Goal: Task Accomplishment & Management: Manage account settings

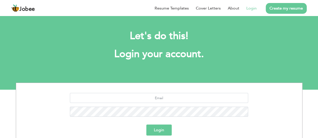
click at [287, 10] on link "Create my resume" at bounding box center [286, 8] width 41 height 11
click at [167, 100] on input "text" at bounding box center [159, 98] width 178 height 10
type input "[EMAIL_ADDRESS][DOMAIN_NAME]"
click at [146, 125] on button "Login" at bounding box center [158, 130] width 25 height 11
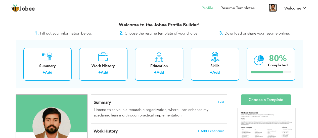
click at [276, 10] on link at bounding box center [273, 8] width 8 height 8
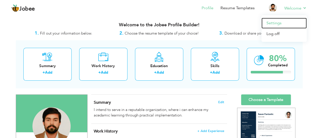
click at [283, 21] on link "Settings" at bounding box center [283, 23] width 45 height 11
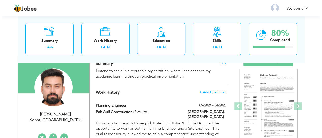
scroll to position [41, 0]
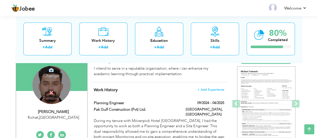
click at [57, 83] on div "Change Remove" at bounding box center [51, 85] width 38 height 38
click at [55, 74] on h4 "Change" at bounding box center [51, 73] width 36 height 12
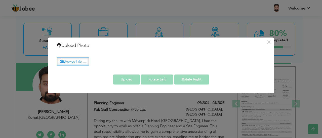
click at [81, 63] on label "Browse File ..." at bounding box center [73, 62] width 32 height 8
click at [0, 0] on input "Browse File ..." at bounding box center [0, 0] width 0 height 0
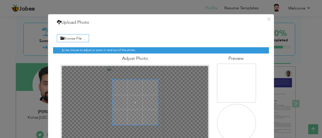
drag, startPoint x: 205, startPoint y: 20, endPoint x: 208, endPoint y: 9, distance: 11.8
click at [208, 9] on div "× Upload Photo Browse File ..." at bounding box center [161, 69] width 322 height 138
drag, startPoint x: 200, startPoint y: 17, endPoint x: 186, endPoint y: -13, distance: 33.3
click at [186, 0] on html "Jobee Profile Resume Templates Resume Templates Cover Letters About My Resume W…" at bounding box center [161, 28] width 322 height 138
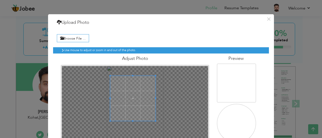
click at [136, 80] on span at bounding box center [132, 98] width 45 height 45
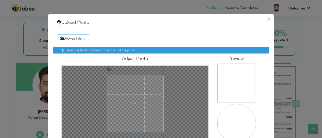
click at [134, 97] on html "Jobee Profile Resume Templates Resume Templates Cover Letters About My Resume W…" at bounding box center [161, 28] width 322 height 138
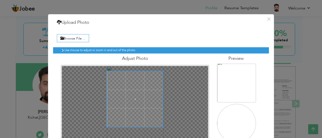
click at [144, 112] on span at bounding box center [135, 99] width 56 height 56
click at [133, 135] on div at bounding box center [135, 102] width 146 height 73
click at [135, 136] on div at bounding box center [135, 102] width 146 height 73
drag, startPoint x: 211, startPoint y: 18, endPoint x: 192, endPoint y: -3, distance: 29.2
click at [192, 0] on html "Jobee Profile Resume Templates Resume Templates Cover Letters About My Resume W…" at bounding box center [161, 28] width 322 height 138
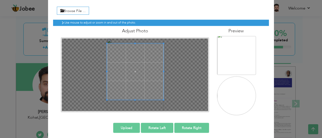
scroll to position [31, 0]
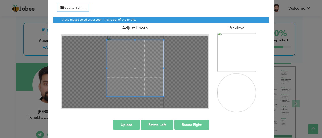
click at [146, 82] on span at bounding box center [135, 68] width 57 height 57
click at [133, 124] on button "Upload" at bounding box center [126, 125] width 27 height 10
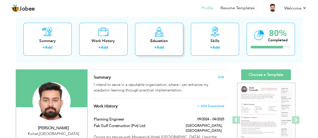
scroll to position [25, 0]
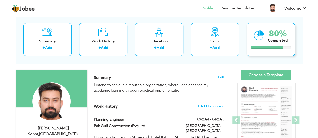
click at [274, 38] on div "Completed" at bounding box center [278, 40] width 20 height 5
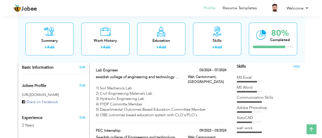
scroll to position [131, 0]
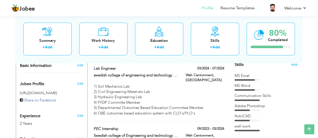
click at [295, 60] on div "Summary + Add Work History + Add Education + Add Skills + Add 80% Completed" at bounding box center [159, 39] width 286 height 48
click at [295, 64] on span "Add" at bounding box center [294, 65] width 7 height 5
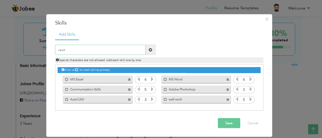
type input "revit"
click at [150, 50] on span at bounding box center [150, 50] width 4 height 4
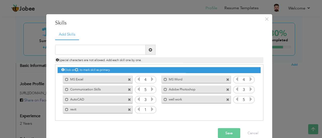
click at [150, 110] on icon at bounding box center [152, 109] width 5 height 5
click at [128, 110] on span at bounding box center [129, 109] width 3 height 3
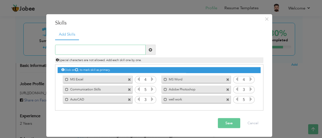
click at [96, 51] on input "text" at bounding box center [100, 50] width 90 height 10
type input "Revit"
click at [150, 52] on span at bounding box center [150, 50] width 10 height 10
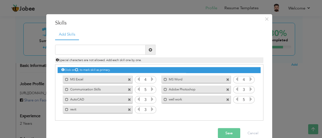
click at [150, 111] on icon at bounding box center [152, 109] width 5 height 5
click at [136, 108] on icon at bounding box center [138, 109] width 5 height 5
click at [125, 111] on div "Mark as primary skill. revit" at bounding box center [97, 110] width 69 height 8
click at [128, 110] on span at bounding box center [129, 109] width 3 height 3
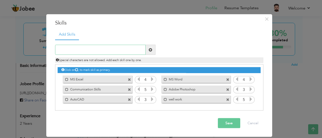
click at [110, 52] on input "text" at bounding box center [100, 50] width 90 height 10
click at [124, 52] on input "Revit" at bounding box center [100, 50] width 90 height 10
type input "Revit"
click at [149, 49] on span at bounding box center [150, 50] width 4 height 4
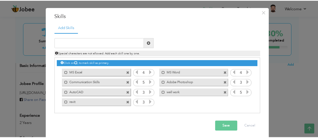
scroll to position [9, 0]
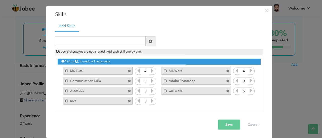
click at [225, 125] on button "Save" at bounding box center [229, 125] width 22 height 10
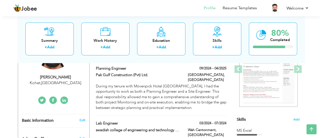
scroll to position [75, 0]
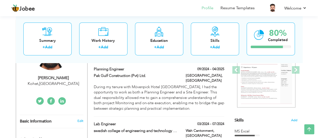
click at [52, 81] on div "Kohat , Pakistan" at bounding box center [53, 84] width 67 height 6
type input "[PERSON_NAME]"
type input "Saeed"
type input "03374949994"
select select "number:166"
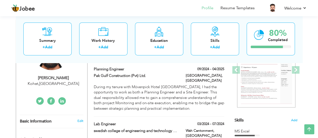
type input "Kohat"
select select "number:4"
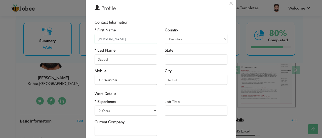
scroll to position [18, 0]
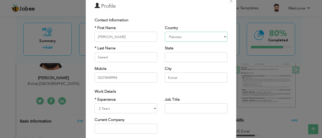
drag, startPoint x: 222, startPoint y: 36, endPoint x: 185, endPoint y: 33, distance: 37.6
click at [185, 33] on select "Afghanistan Albania Algeria American Samoa Andorra Angola Anguilla Antarctica A…" at bounding box center [196, 37] width 63 height 10
select select "number:228"
click at [165, 32] on select "Afghanistan Albania Algeria American Samoa Andorra Angola Anguilla Antarctica A…" at bounding box center [196, 37] width 63 height 10
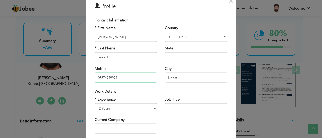
drag, startPoint x: 124, startPoint y: 79, endPoint x: 85, endPoint y: 73, distance: 39.6
click at [86, 73] on div "× Profile Contact Information * First Name Hassan * Last Name Saeed Mobile" at bounding box center [161, 101] width 150 height 210
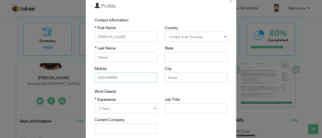
type input "="
type input "_"
type input "[PHONE_NUMBER]"
click at [179, 59] on input "text" at bounding box center [196, 57] width 63 height 10
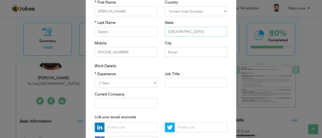
scroll to position [43, 0]
type input "[GEOGRAPHIC_DATA]"
click at [192, 55] on input "Kohat" at bounding box center [196, 52] width 63 height 10
type input "K"
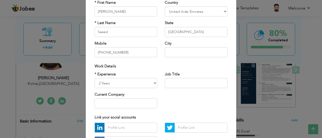
click at [195, 61] on div "Work Details" at bounding box center [161, 66] width 140 height 10
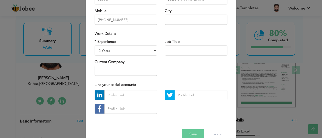
scroll to position [76, 0]
click at [190, 132] on button "Save" at bounding box center [193, 134] width 22 height 10
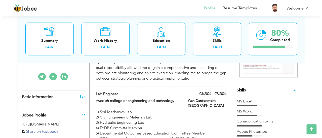
scroll to position [106, 0]
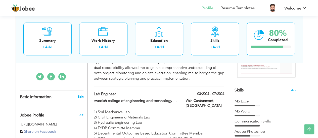
click at [80, 95] on link "Edit" at bounding box center [80, 97] width 6 height 5
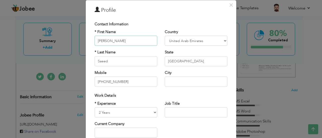
scroll to position [14, 0]
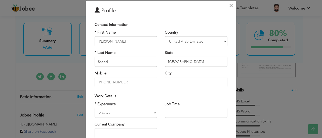
click at [229, 6] on span "×" at bounding box center [231, 5] width 4 height 9
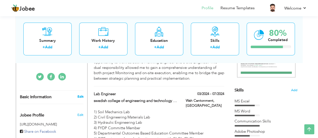
click at [81, 95] on link "Edit" at bounding box center [80, 97] width 6 height 5
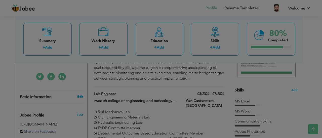
scroll to position [0, 0]
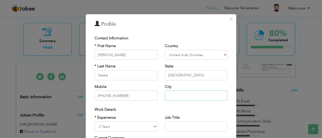
click at [174, 99] on input "text" at bounding box center [196, 96] width 63 height 10
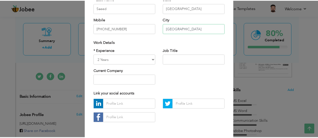
scroll to position [86, 0]
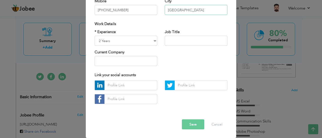
type input "[GEOGRAPHIC_DATA]"
click at [187, 122] on button "Save" at bounding box center [193, 125] width 22 height 10
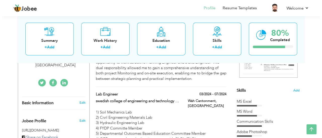
scroll to position [106, 0]
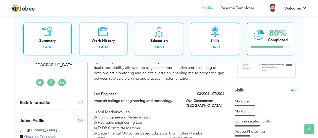
click at [82, 119] on span "Edit" at bounding box center [80, 121] width 6 height 5
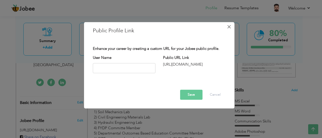
click at [230, 27] on span "×" at bounding box center [229, 26] width 4 height 9
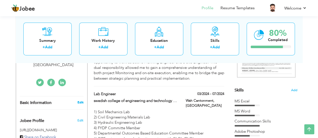
click at [81, 100] on link "Edit" at bounding box center [80, 102] width 6 height 5
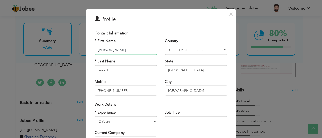
scroll to position [3, 0]
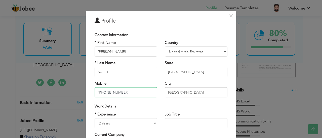
click at [140, 94] on input "[PHONE_NUMBER]" at bounding box center [125, 93] width 63 height 10
type input "[PHONE_NUMBER]"
click at [140, 94] on input "[PHONE_NUMBER]" at bounding box center [125, 93] width 63 height 10
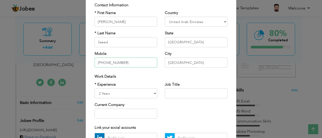
scroll to position [34, 0]
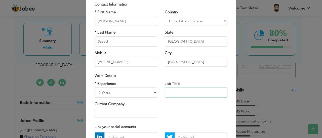
click at [178, 90] on input "text" at bounding box center [196, 93] width 63 height 10
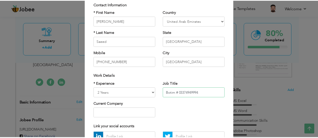
scroll to position [86, 0]
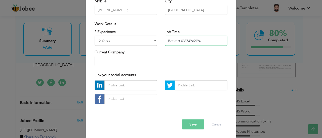
type input "Botim # 03374949994"
click at [195, 125] on button "Save" at bounding box center [193, 125] width 22 height 10
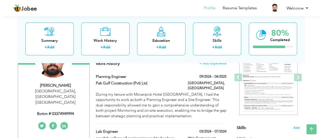
scroll to position [68, 0]
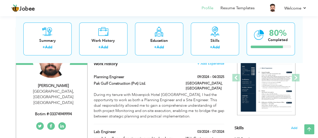
click at [62, 94] on div "International city , Dubai United Arab Emirates" at bounding box center [53, 97] width 67 height 17
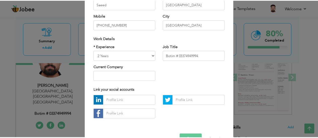
scroll to position [86, 0]
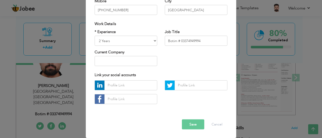
click at [186, 126] on button "Save" at bounding box center [193, 125] width 22 height 10
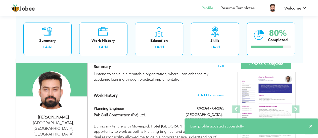
scroll to position [35, 0]
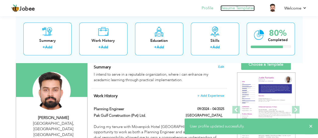
click at [243, 8] on link "Resume Templates" at bounding box center [237, 8] width 34 height 6
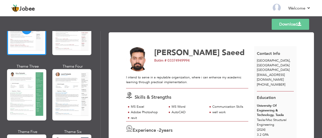
scroll to position [65, 0]
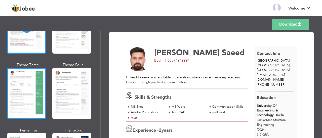
click at [30, 108] on div at bounding box center [26, 94] width 39 height 52
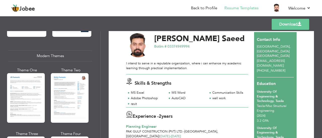
scroll to position [212, 0]
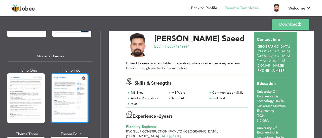
click at [63, 99] on div at bounding box center [70, 99] width 38 height 50
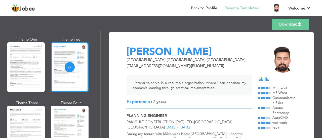
scroll to position [263, 0]
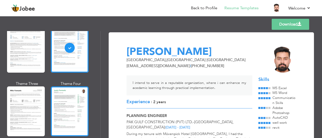
click at [76, 104] on div at bounding box center [70, 112] width 38 height 50
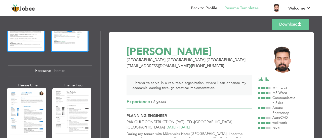
scroll to position [347, 0]
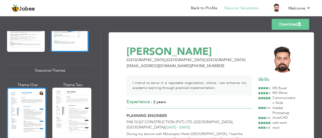
click at [37, 107] on div at bounding box center [26, 114] width 39 height 52
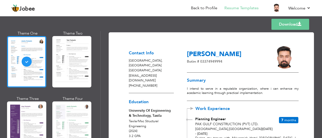
scroll to position [416, 0]
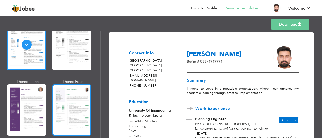
click at [61, 109] on div at bounding box center [71, 111] width 39 height 52
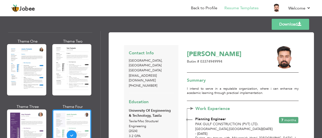
scroll to position [391, 0]
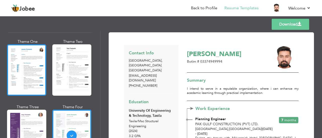
click at [30, 85] on div at bounding box center [26, 70] width 39 height 52
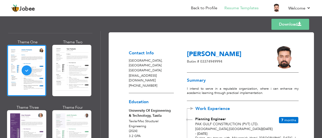
click at [279, 25] on link "Download" at bounding box center [290, 24] width 38 height 11
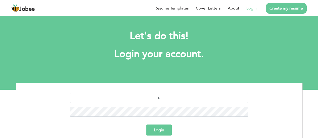
type input "[EMAIL_ADDRESS][DOMAIN_NAME]"
click at [146, 125] on button "Login" at bounding box center [158, 130] width 25 height 11
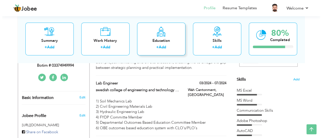
scroll to position [117, 0]
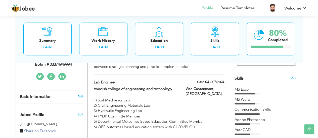
click at [81, 94] on link "Edit" at bounding box center [80, 96] width 6 height 5
type input "[PERSON_NAME]"
type input "Saeed"
type input "[PHONE_NUMBER]"
select select "number:228"
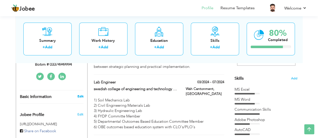
type input "[GEOGRAPHIC_DATA]"
select select "number:4"
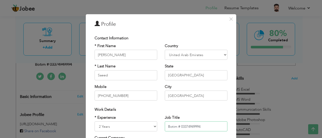
click at [165, 127] on input "Botim # 03374949994" at bounding box center [196, 127] width 63 height 10
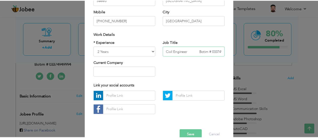
scroll to position [76, 0]
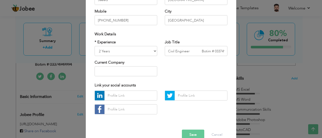
click at [184, 134] on button "Save" at bounding box center [193, 135] width 22 height 10
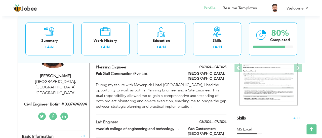
scroll to position [78, 0]
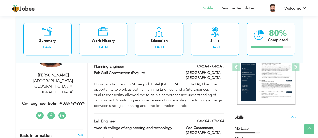
click at [81, 134] on link "Edit" at bounding box center [80, 136] width 6 height 5
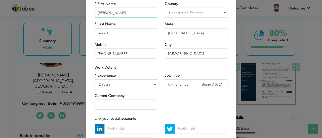
scroll to position [43, 0]
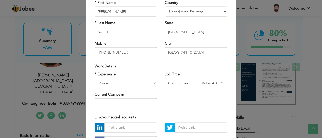
click at [198, 84] on input "Civil Engineer Botim # 03374949994" at bounding box center [196, 83] width 63 height 10
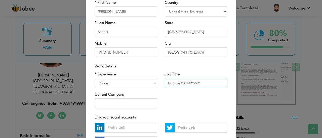
type input "Botim # 03374949994"
click at [175, 108] on div "* Experience Entry Level Less than 1 Year 1 Year 2 Years 3 Years 4 Years 5 Year…" at bounding box center [161, 92] width 140 height 41
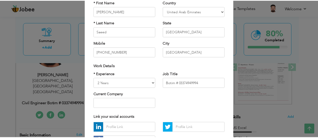
scroll to position [86, 0]
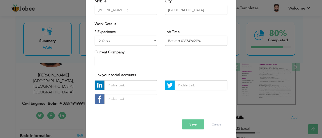
click at [193, 128] on button "Save" at bounding box center [193, 125] width 22 height 10
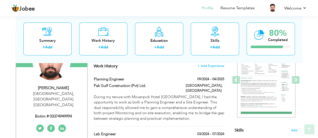
scroll to position [66, 0]
